Goal: Information Seeking & Learning: Learn about a topic

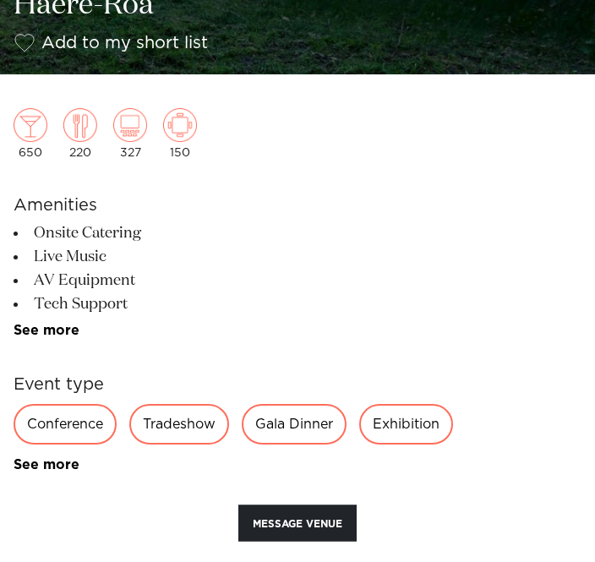
scroll to position [723, 0]
click at [77, 431] on div "Conference" at bounding box center [65, 424] width 103 height 41
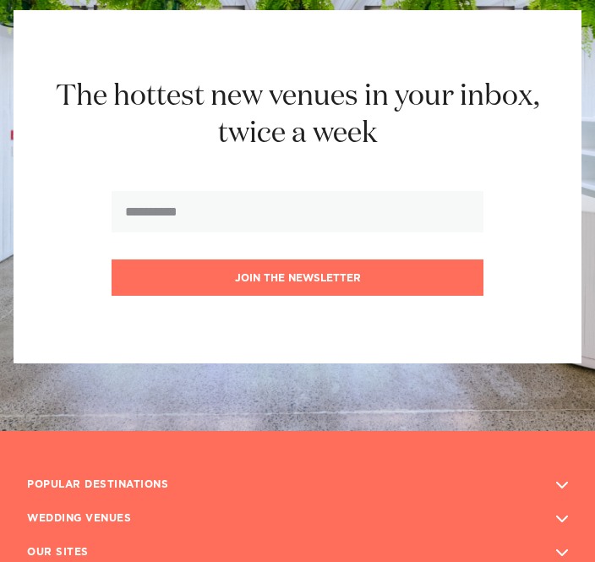
scroll to position [3004, 0]
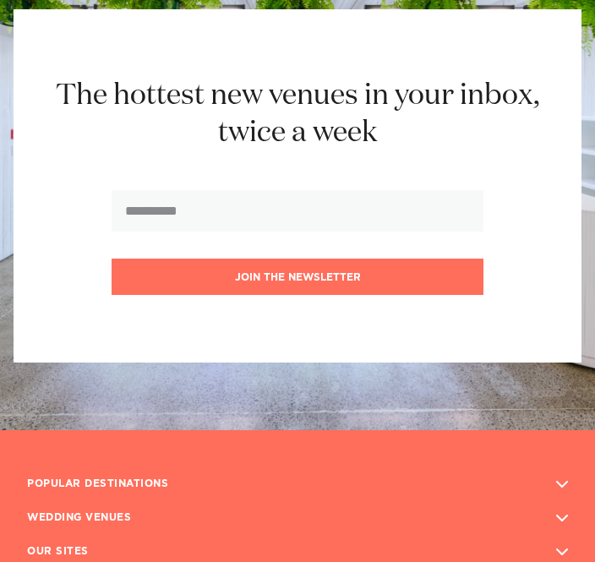
click at [81, 505] on h3 "WEDDING VENUES" at bounding box center [79, 518] width 104 height 27
click at [103, 505] on h3 "WEDDING VENUES" at bounding box center [79, 518] width 104 height 27
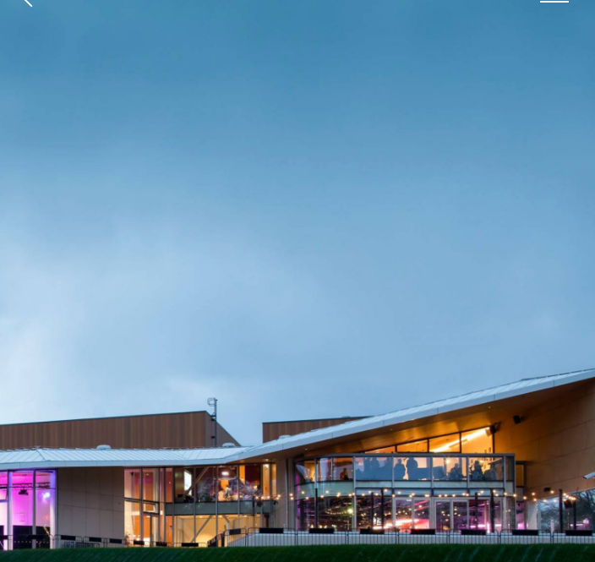
scroll to position [0, 0]
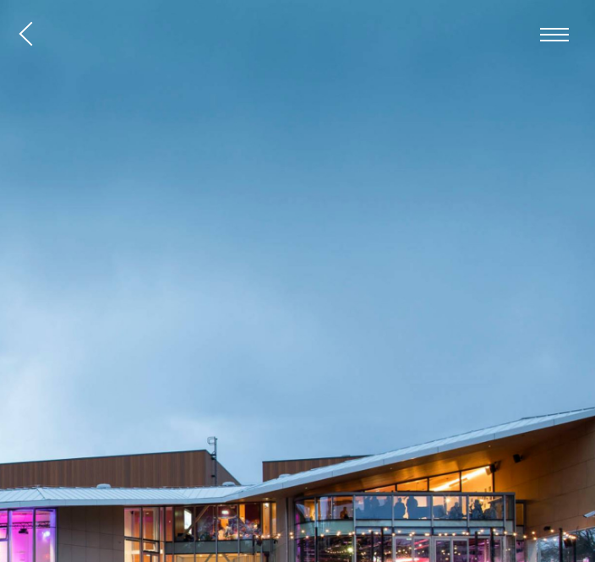
click at [548, 32] on span "button" at bounding box center [554, 35] width 29 height 14
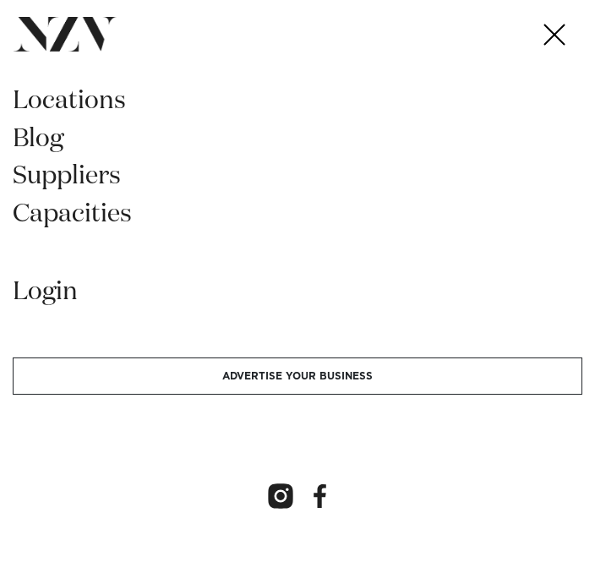
click at [84, 227] on link "Capacities" at bounding box center [297, 221] width 569 height 38
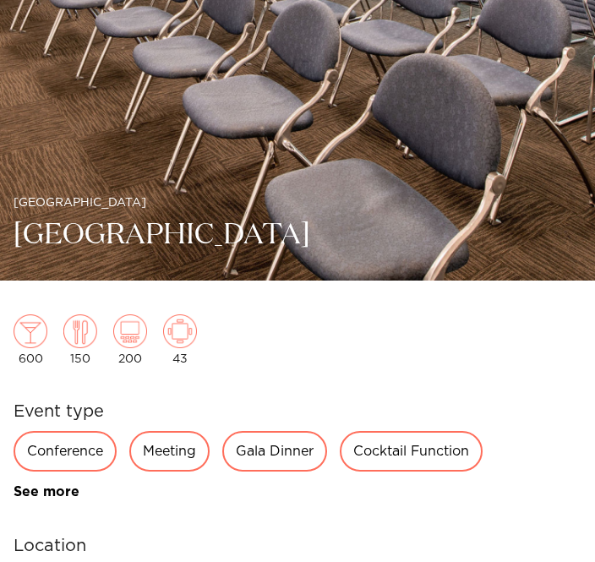
scroll to position [517, 0]
click at [178, 456] on div "Meeting" at bounding box center [169, 451] width 80 height 41
click at [166, 476] on div "Conference Meeting Gala Dinner Cocktail Function Awards Night Workshop Private …" at bounding box center [298, 465] width 568 height 68
click at [179, 456] on div "Meeting" at bounding box center [169, 451] width 80 height 41
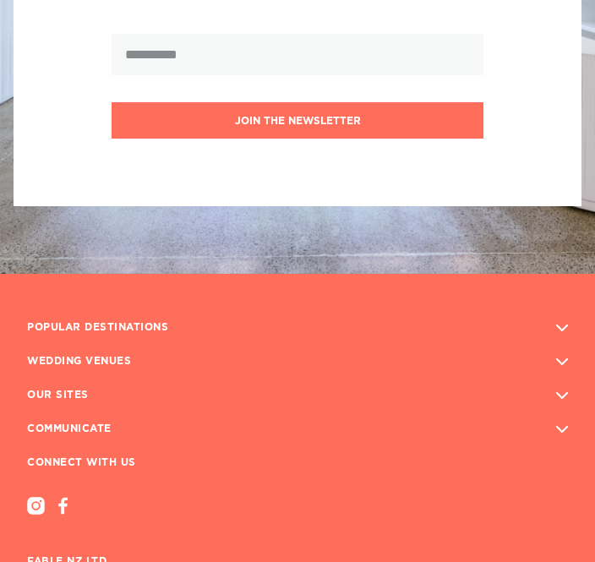
scroll to position [2036, 0]
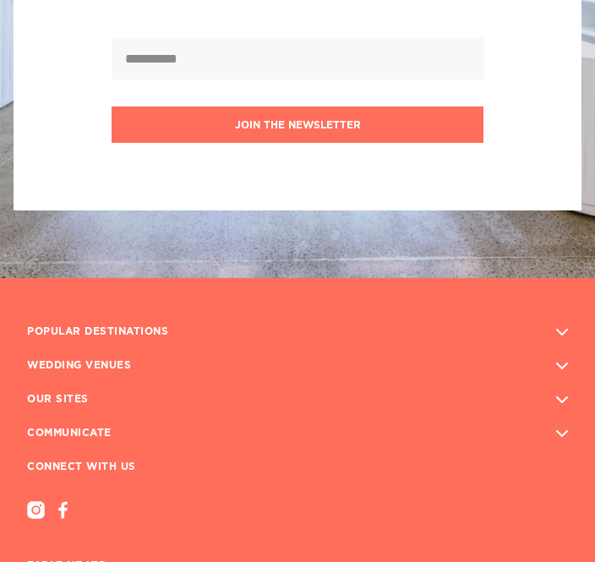
click at [70, 357] on h3 "WEDDING VENUES" at bounding box center [79, 365] width 104 height 27
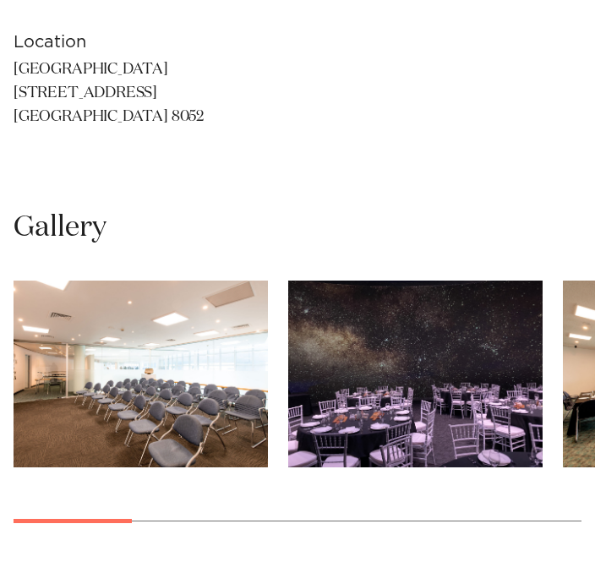
scroll to position [1021, 0]
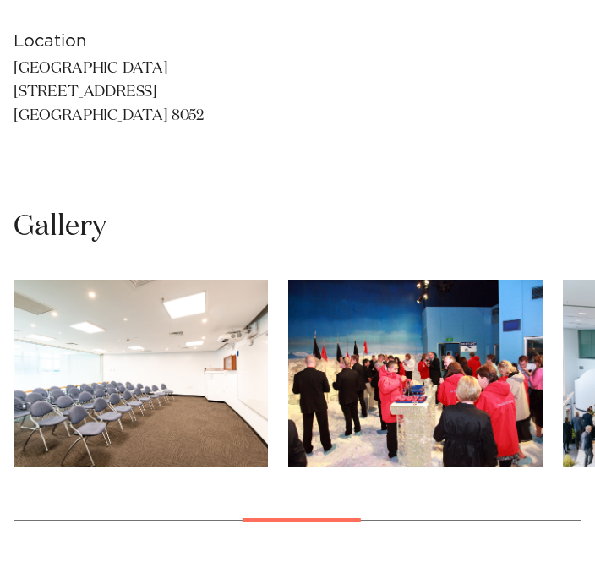
click at [442, 405] on img "6 / 10" at bounding box center [415, 373] width 254 height 187
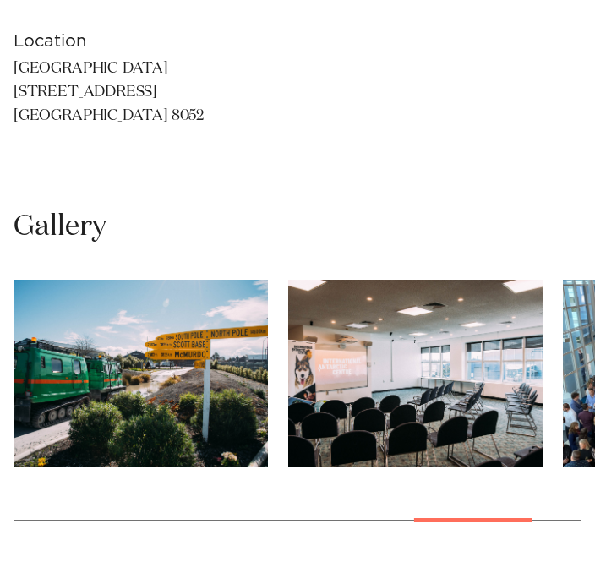
click at [467, 422] on img "9 / 10" at bounding box center [415, 373] width 254 height 187
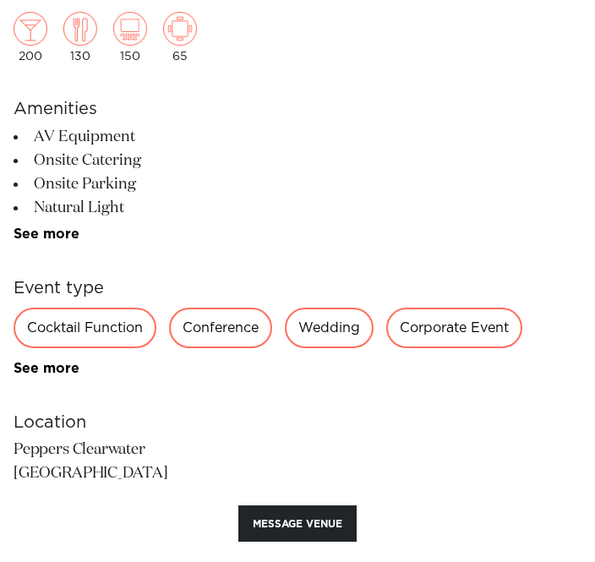
scroll to position [827, 0]
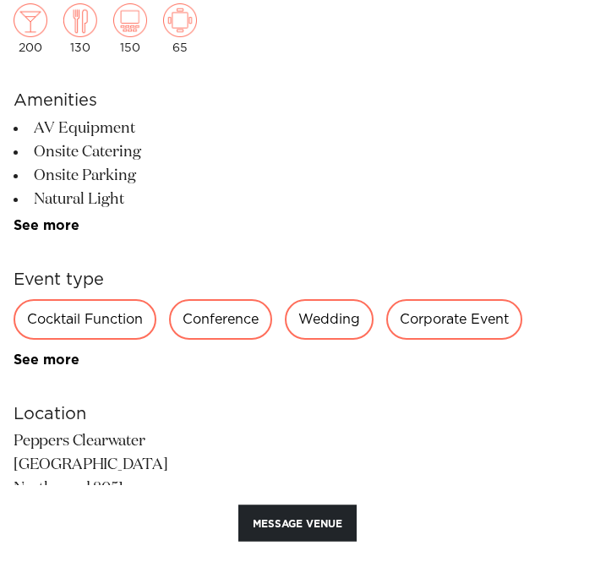
click at [231, 338] on div "Conference" at bounding box center [220, 320] width 103 height 41
click at [225, 322] on div "Conference" at bounding box center [220, 320] width 103 height 41
click at [220, 327] on div "Conference" at bounding box center [220, 320] width 103 height 41
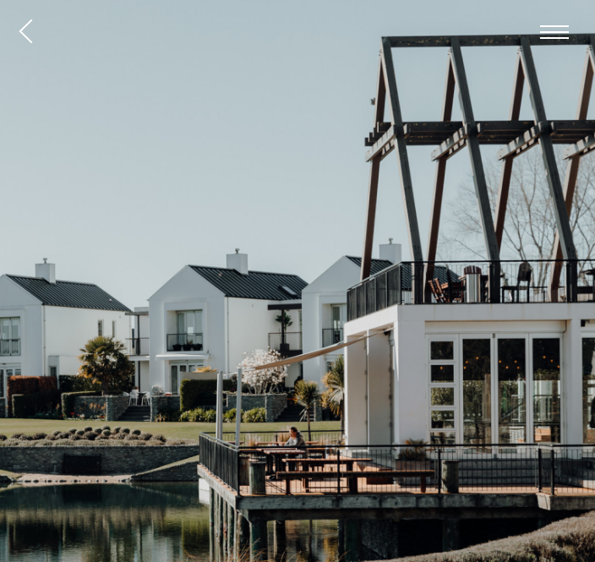
scroll to position [0, 0]
